Goal: Navigation & Orientation: Find specific page/section

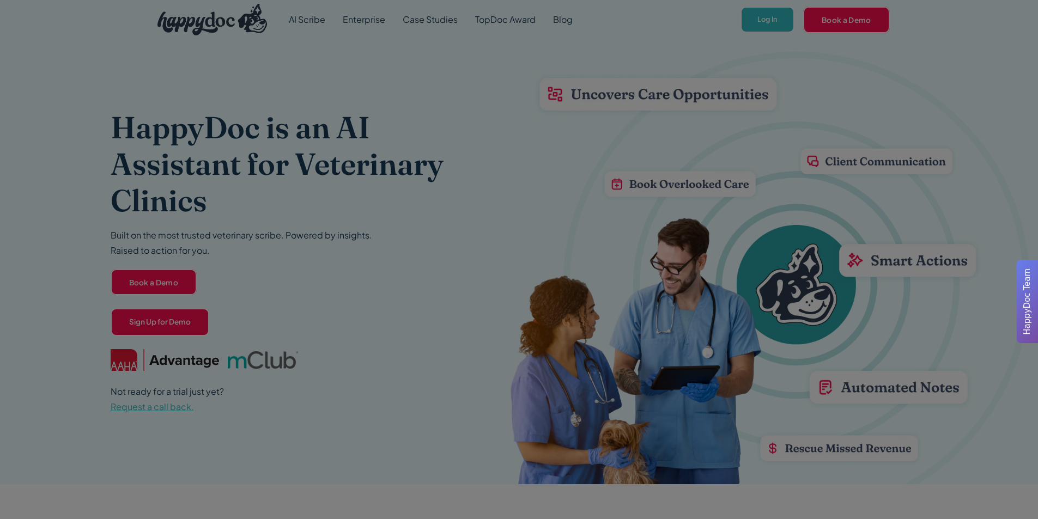
click at [766, 19] on div at bounding box center [519, 259] width 1038 height 519
click at [750, 60] on div at bounding box center [519, 259] width 1038 height 519
click at [450, 174] on div at bounding box center [519, 259] width 1038 height 519
click at [700, 219] on div at bounding box center [519, 259] width 1038 height 519
click at [760, 23] on div at bounding box center [519, 259] width 1038 height 519
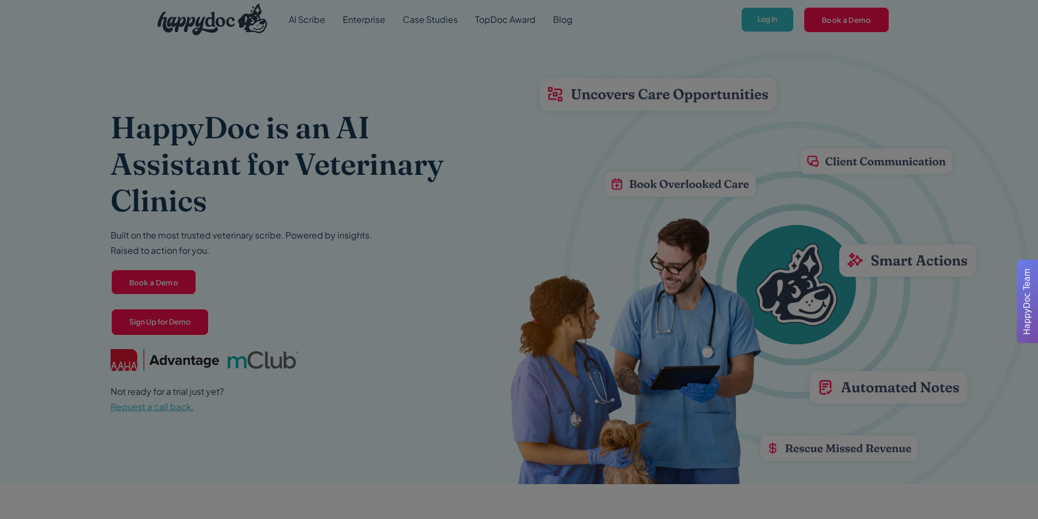
click at [760, 23] on div at bounding box center [519, 259] width 1038 height 519
click at [1023, 306] on span "HappyDoc Team" at bounding box center [1028, 302] width 13 height 67
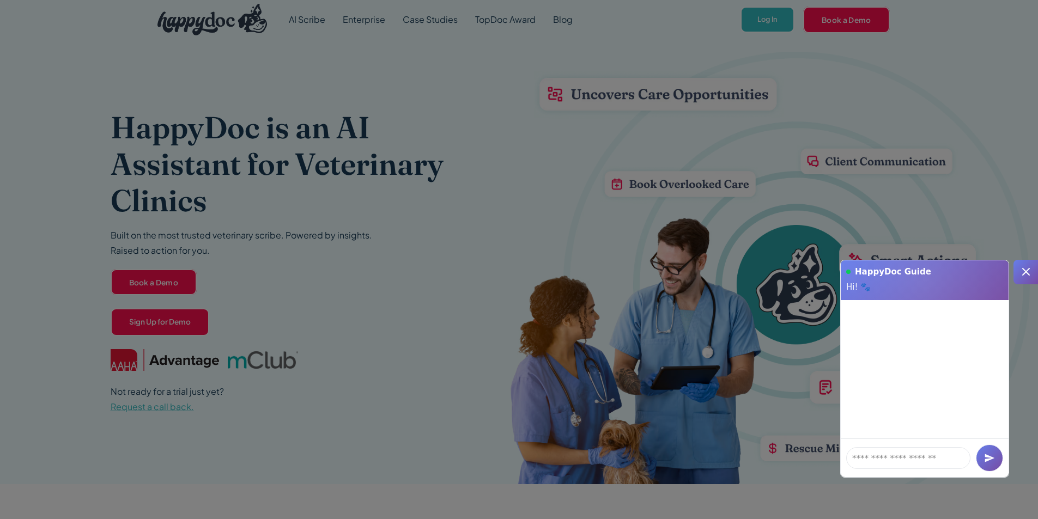
click at [1037, 204] on div at bounding box center [934, 260] width 207 height 246
drag, startPoint x: 1030, startPoint y: 286, endPoint x: 1029, endPoint y: 274, distance: 12.6
click at [1029, 278] on div "HappyDoc Team" at bounding box center [1026, 271] width 13 height 75
drag, startPoint x: 1029, startPoint y: 274, endPoint x: 1030, endPoint y: 203, distance: 70.9
click at [1029, 273] on icon at bounding box center [1026, 271] width 13 height 13
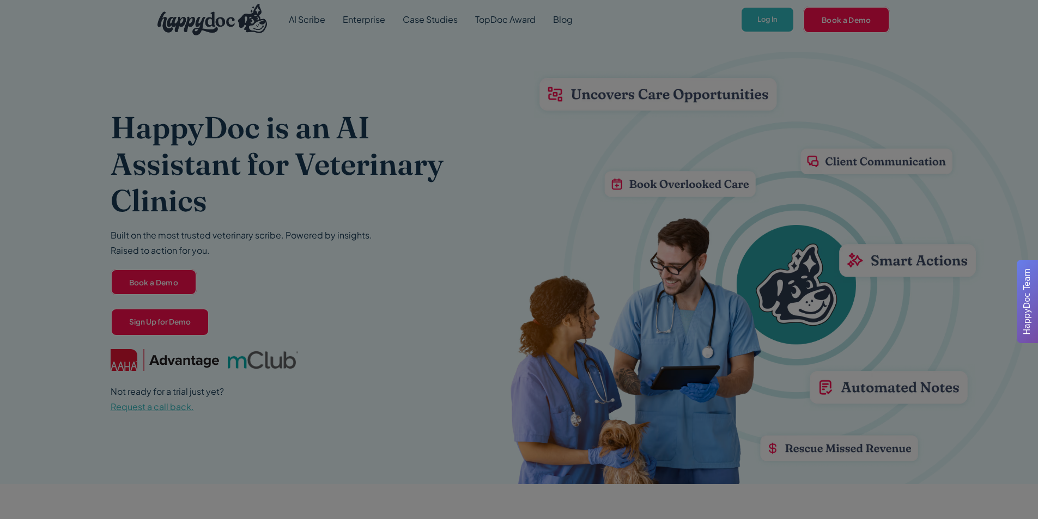
click at [893, 43] on div at bounding box center [519, 259] width 1038 height 519
click at [185, 84] on div at bounding box center [519, 259] width 1038 height 519
drag, startPoint x: 125, startPoint y: 407, endPoint x: 141, endPoint y: 365, distance: 45.6
click at [128, 393] on div at bounding box center [519, 259] width 1038 height 519
click at [175, 304] on div at bounding box center [519, 259] width 1038 height 519
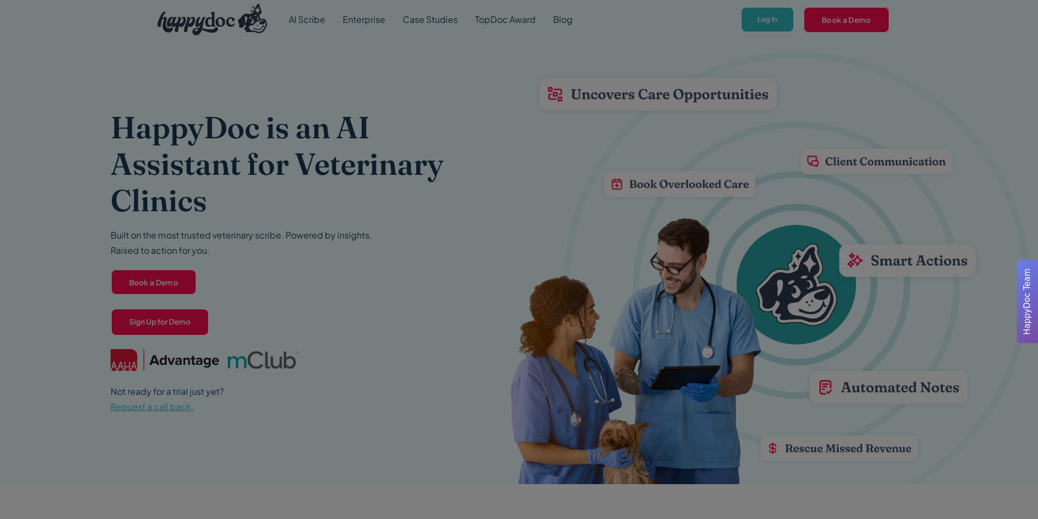
drag, startPoint x: 183, startPoint y: 258, endPoint x: 583, endPoint y: 258, distance: 400.1
click at [190, 257] on div at bounding box center [519, 259] width 1038 height 519
click at [583, 258] on div at bounding box center [519, 259] width 1038 height 519
click at [582, 261] on div at bounding box center [519, 259] width 1038 height 519
click at [579, 262] on div at bounding box center [519, 259] width 1038 height 519
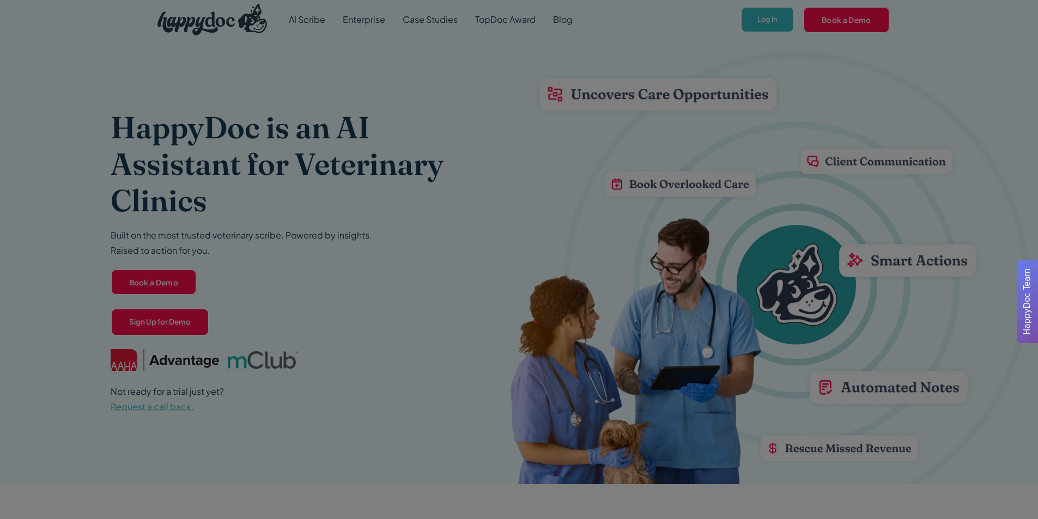
click at [802, 19] on div at bounding box center [519, 259] width 1038 height 519
click at [762, 19] on div at bounding box center [519, 259] width 1038 height 519
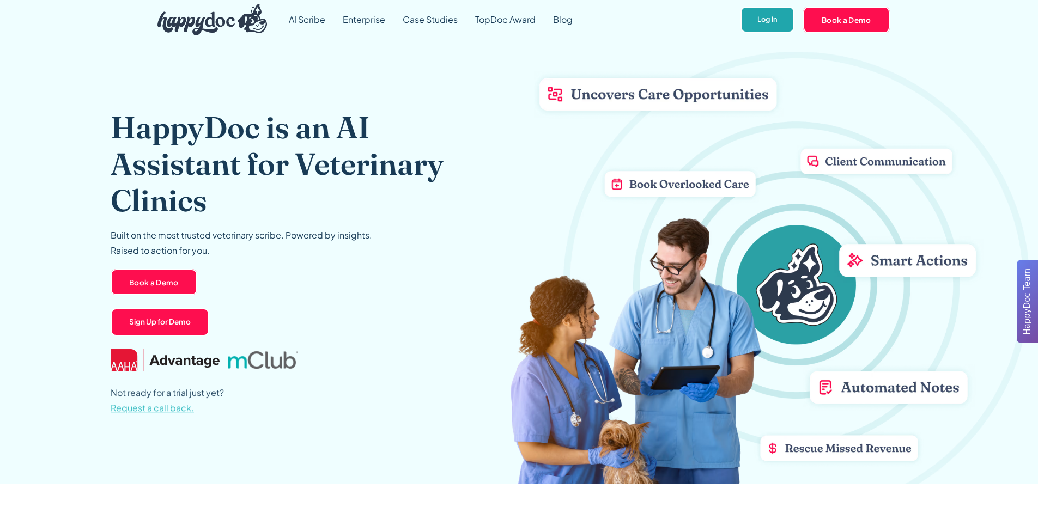
click at [758, 22] on link "Log In" at bounding box center [768, 20] width 54 height 27
